Goal: Information Seeking & Learning: Learn about a topic

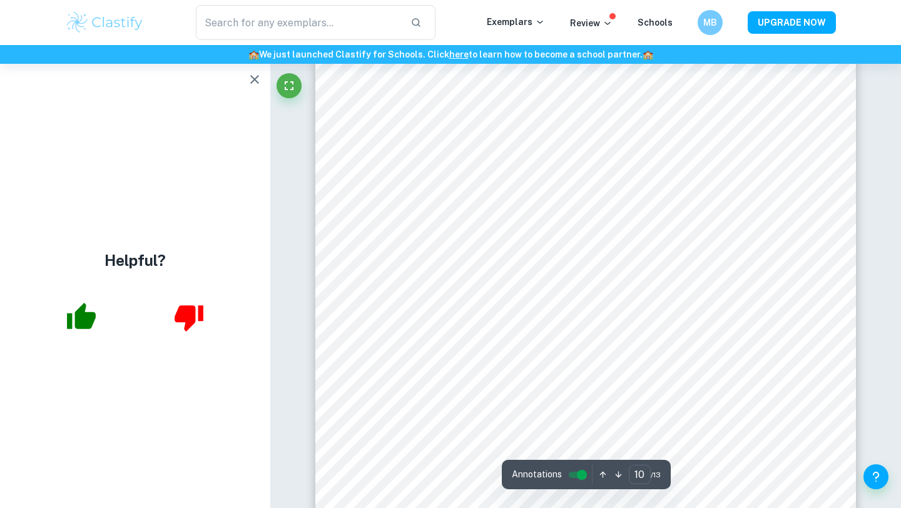
scroll to position [7218, 0]
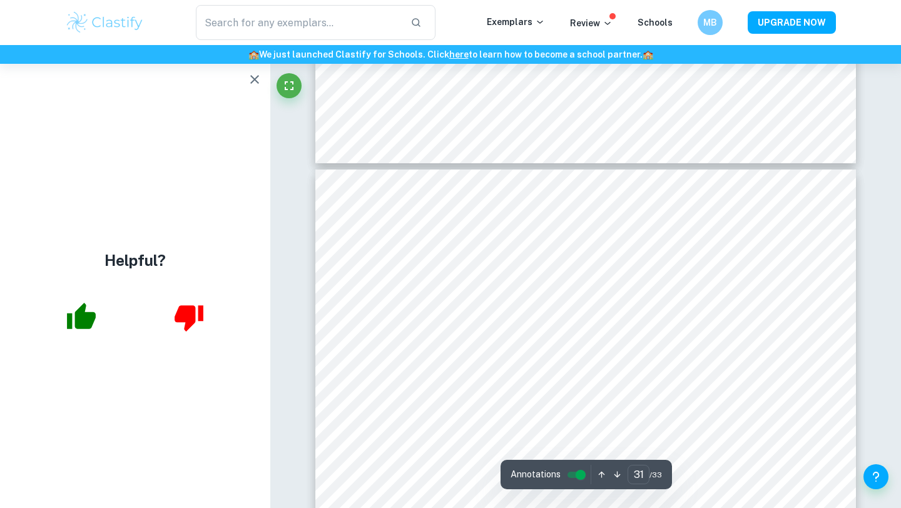
scroll to position [23546, 0]
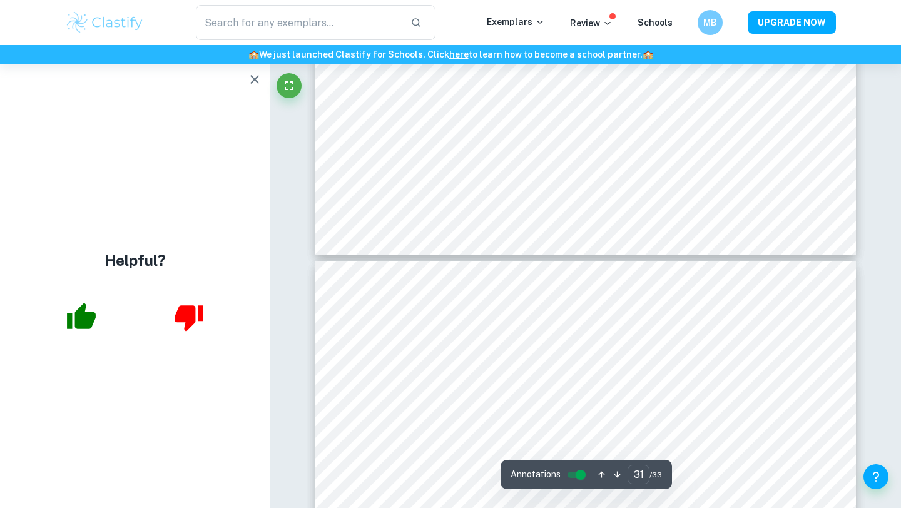
type input "30"
